Goal: Information Seeking & Learning: Learn about a topic

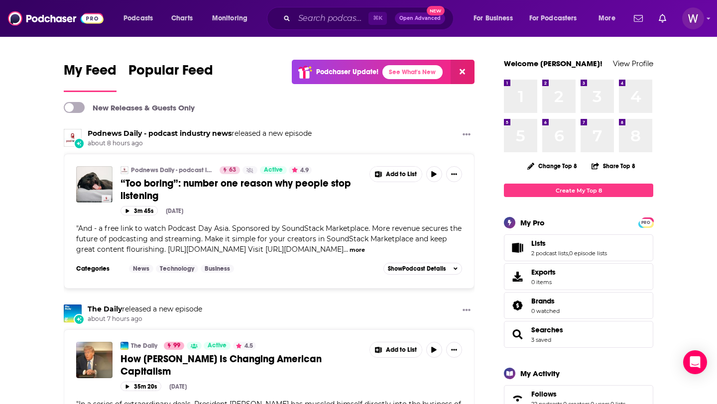
click at [317, 18] on input "Search podcasts, credits, & more..." at bounding box center [331, 18] width 74 height 16
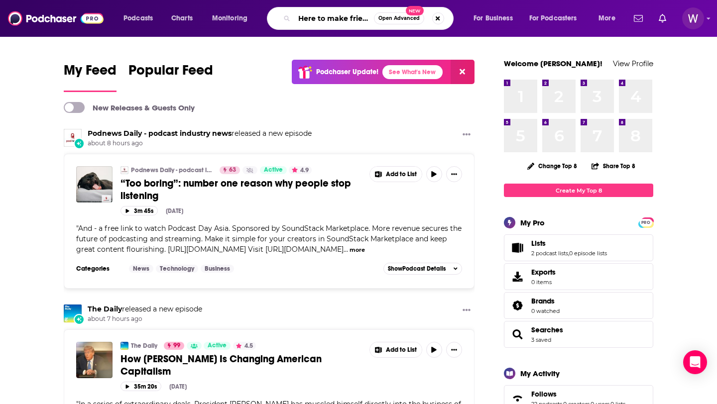
scroll to position [0, 6]
type input "Here to make friends"
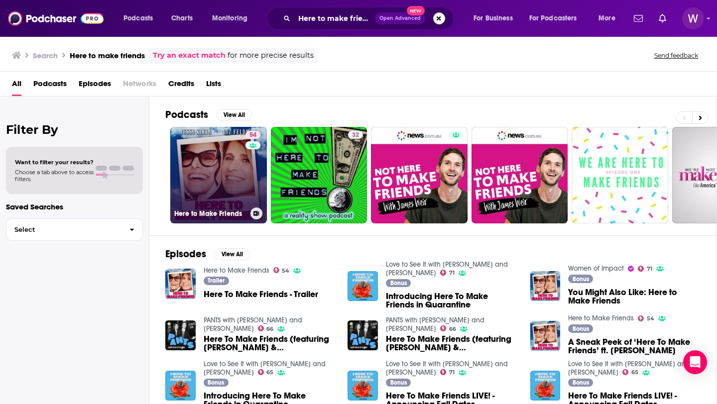
click at [221, 193] on link "54 Here to Make Friends" at bounding box center [218, 175] width 97 height 97
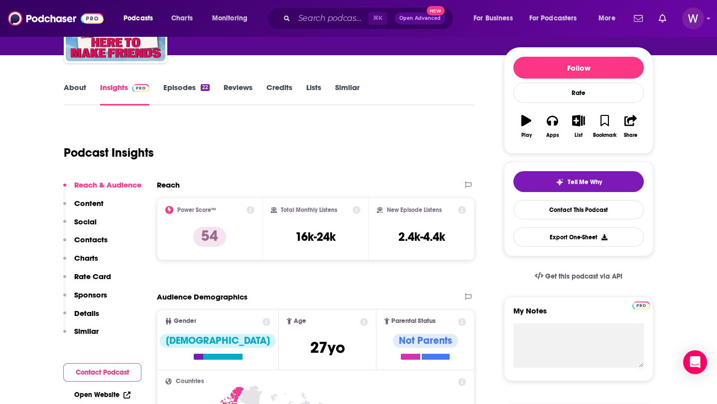
scroll to position [108, 0]
